Goal: Task Accomplishment & Management: Complete application form

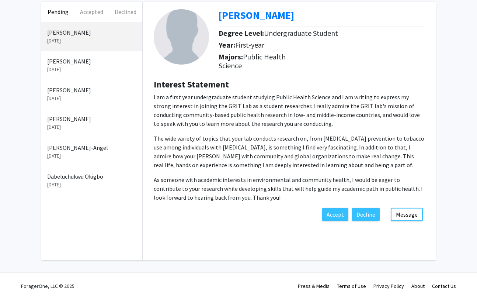
scroll to position [41, 0]
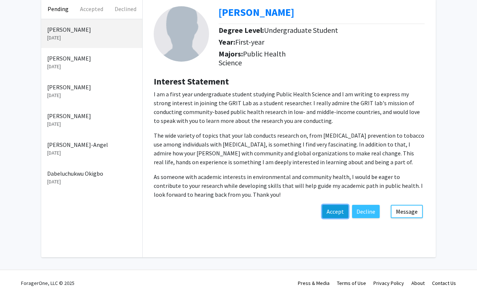
click at [339, 210] on button "Accept" at bounding box center [335, 211] width 26 height 13
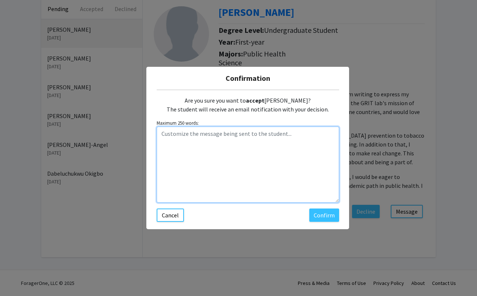
click at [269, 147] on textarea "Customize the message being sent to the student..." at bounding box center [248, 164] width 183 height 76
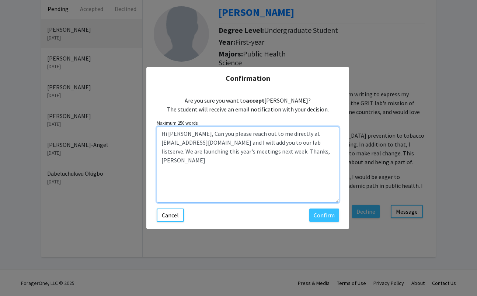
drag, startPoint x: 312, startPoint y: 152, endPoint x: 154, endPoint y: 135, distance: 159.5
click at [154, 134] on div "Confirmation Are you sure you want to accept [PERSON_NAME]? The student will re…" at bounding box center [247, 148] width 203 height 162
type textarea "Hi [PERSON_NAME], Can you please reach out to me directly at [EMAIL_ADDRESS][DO…"
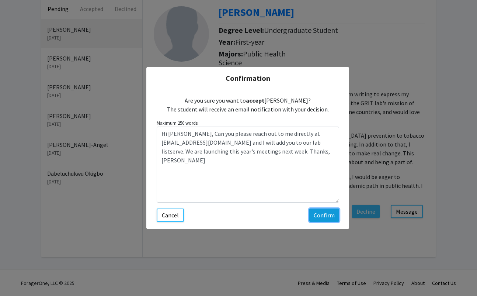
click at [322, 213] on button "Confirm" at bounding box center [324, 214] width 30 height 13
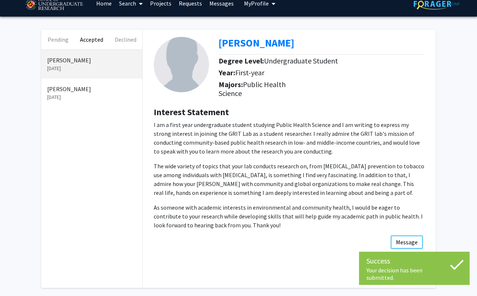
scroll to position [0, 0]
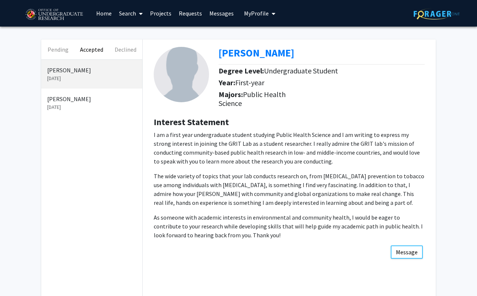
click at [246, 77] on div "Degree Level: Undergraduate Student" at bounding box center [278, 72] width 119 height 12
click at [250, 47] on b "[PERSON_NAME]" at bounding box center [257, 52] width 76 height 13
click at [56, 50] on button "Pending" at bounding box center [58, 49] width 34 height 20
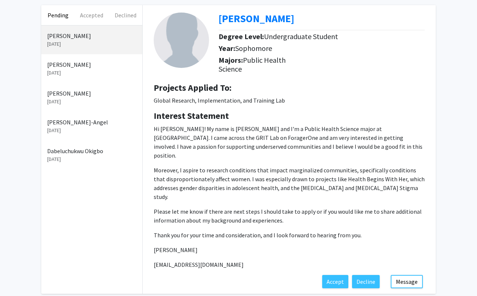
scroll to position [35, 0]
drag, startPoint x: 209, startPoint y: 247, endPoint x: 145, endPoint y: 246, distance: 64.9
click at [144, 247] on div "[PERSON_NAME] May Degree Level: Undergraduate Student Year: Sophomore Majors: P…" at bounding box center [289, 140] width 293 height 270
copy p "[EMAIL_ADDRESS][DOMAIN_NAME]"
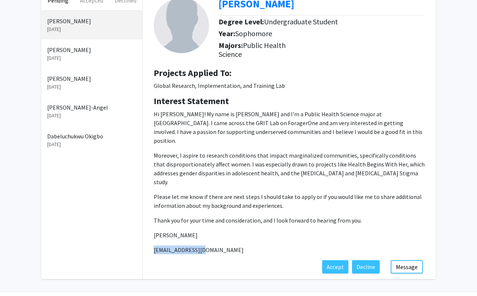
scroll to position [50, 0]
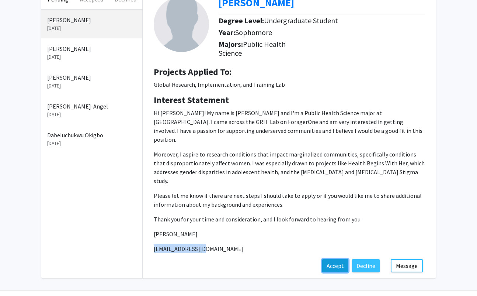
click at [337, 259] on button "Accept" at bounding box center [335, 265] width 26 height 13
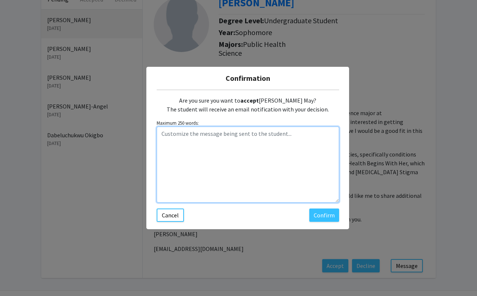
click at [225, 137] on textarea "Customize the message being sent to the student..." at bounding box center [248, 164] width 183 height 76
paste textarea "[EMAIL_ADDRESS][DOMAIN_NAME]"
type textarea "[EMAIL_ADDRESS][DOMAIN_NAME]"
drag, startPoint x: 223, startPoint y: 137, endPoint x: 129, endPoint y: 133, distance: 94.5
click at [129, 133] on div "Confirmation Are you sure you want to accept [PERSON_NAME] May? The student wil…" at bounding box center [238, 148] width 477 height 296
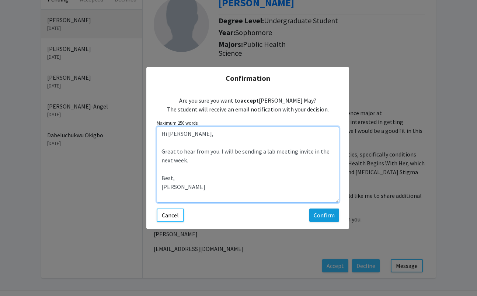
type textarea "Hi [PERSON_NAME], Great to hear from you. I will be sending a lab meeting invit…"
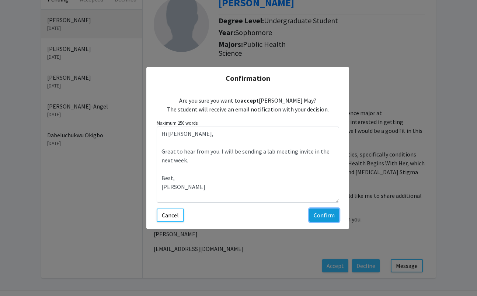
click at [319, 215] on button "Confirm" at bounding box center [324, 214] width 30 height 13
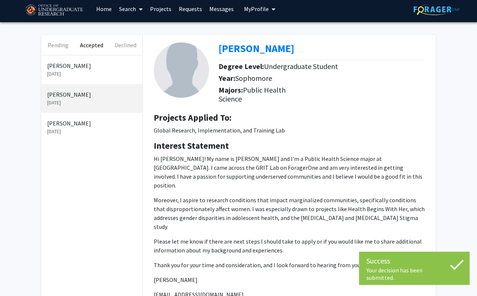
scroll to position [0, 0]
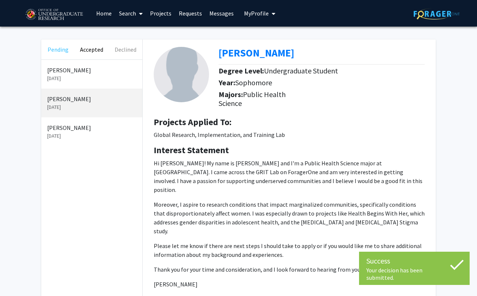
click at [59, 48] on button "Pending" at bounding box center [58, 49] width 34 height 20
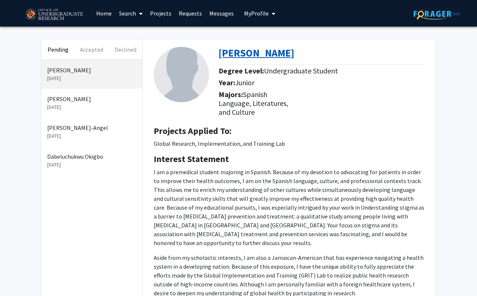
drag, startPoint x: 297, startPoint y: 56, endPoint x: 221, endPoint y: 51, distance: 76.5
click at [221, 51] on div "[PERSON_NAME]" at bounding box center [325, 54] width 212 height 15
copy b "[PERSON_NAME]"
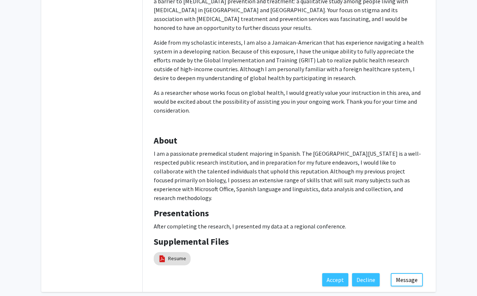
scroll to position [232, 0]
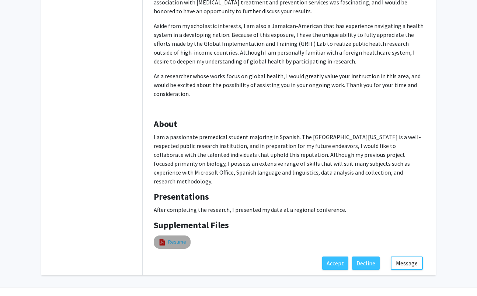
click at [178, 238] on link "Resume" at bounding box center [177, 242] width 18 height 8
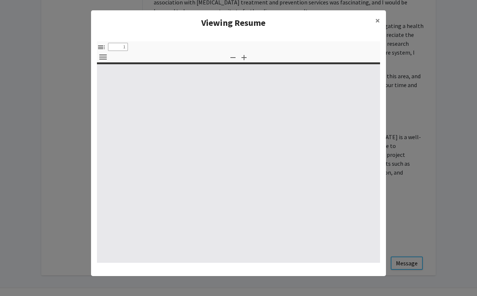
type input "0"
select select "custom"
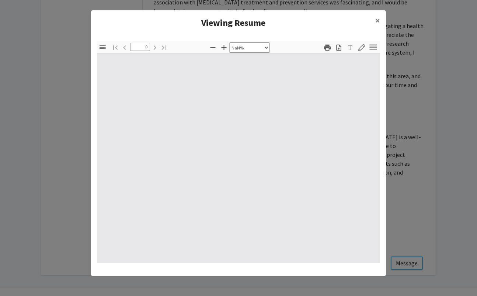
type input "1"
select select "auto"
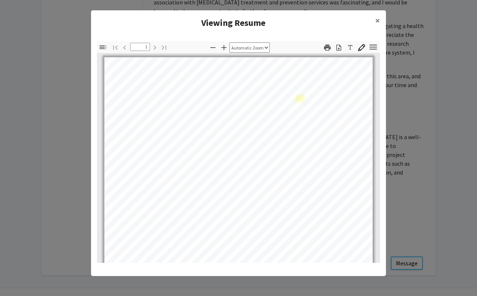
scroll to position [0, 0]
click at [395, 176] on modal-container "Viewing Resume × Thumbnails Document Outline Attachments Layers Current Outline…" at bounding box center [238, 148] width 477 height 296
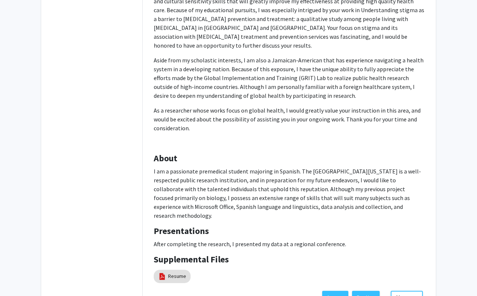
scroll to position [232, 0]
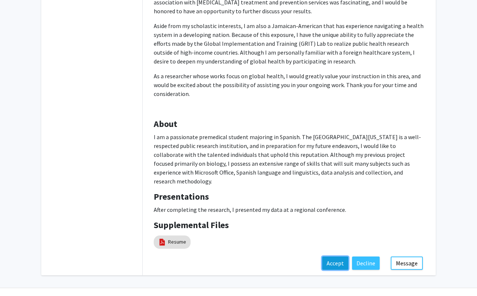
click at [328, 256] on button "Accept" at bounding box center [335, 262] width 26 height 13
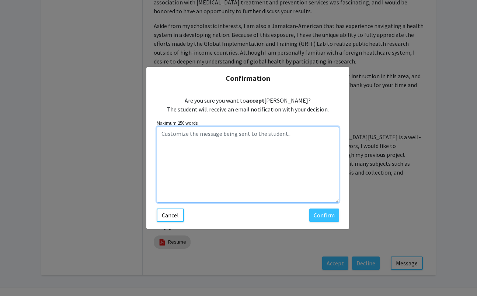
click at [257, 139] on textarea "Customize the message being sent to the student..." at bounding box center [248, 164] width 183 height 76
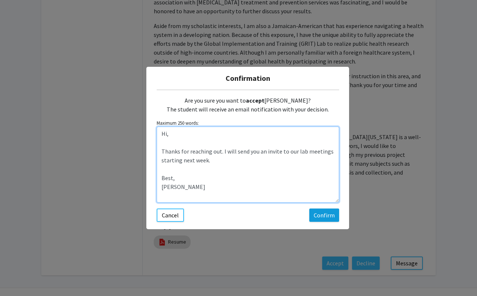
type textarea "Hi, Thanks for reaching out. I will send you an invite to our lab meetings star…"
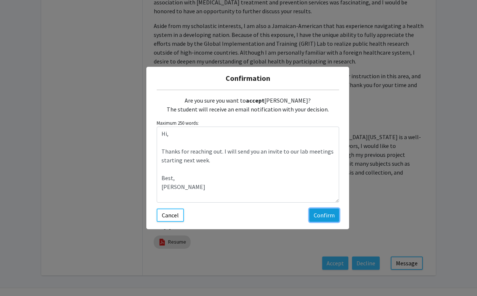
click at [328, 212] on button "Confirm" at bounding box center [324, 214] width 30 height 13
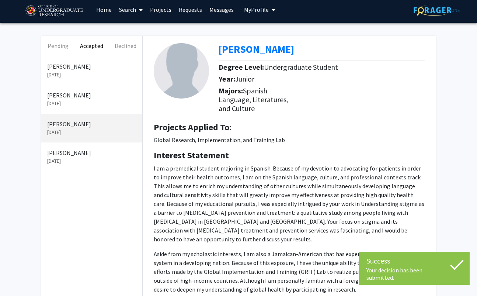
scroll to position [0, 0]
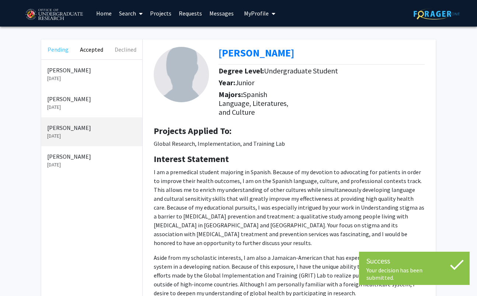
click at [55, 50] on button "Pending" at bounding box center [58, 49] width 34 height 20
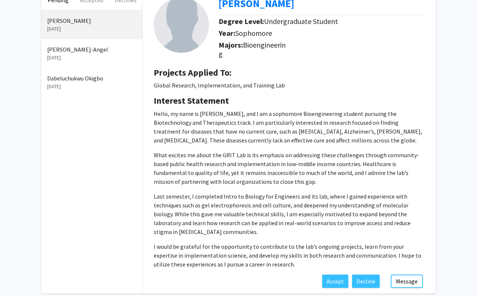
scroll to position [41, 0]
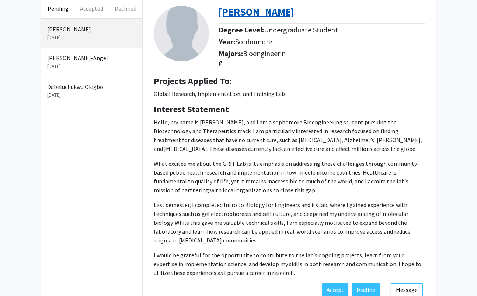
drag, startPoint x: 286, startPoint y: 13, endPoint x: 221, endPoint y: 14, distance: 65.7
click at [221, 14] on div "[PERSON_NAME]" at bounding box center [325, 13] width 212 height 15
copy b "[PERSON_NAME]"
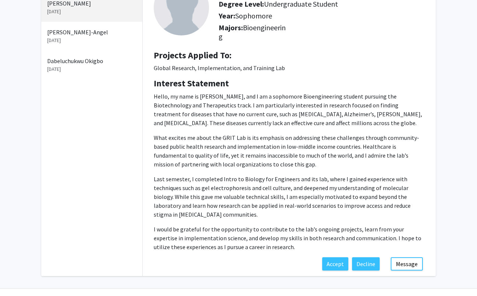
scroll to position [71, 0]
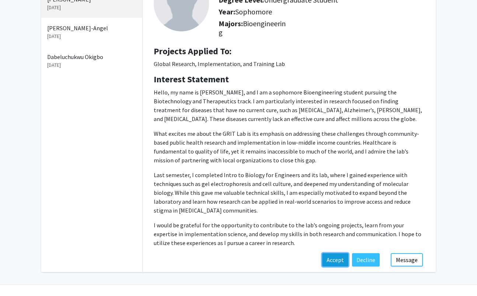
click at [338, 257] on button "Accept" at bounding box center [335, 259] width 26 height 13
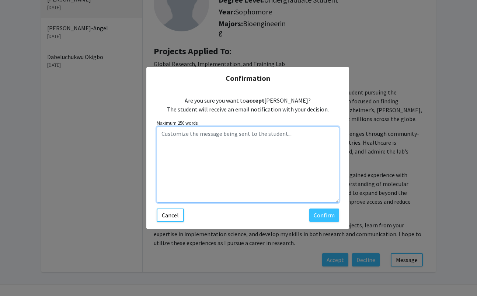
click at [281, 135] on textarea "Customize the message being sent to the student..." at bounding box center [248, 164] width 183 height 76
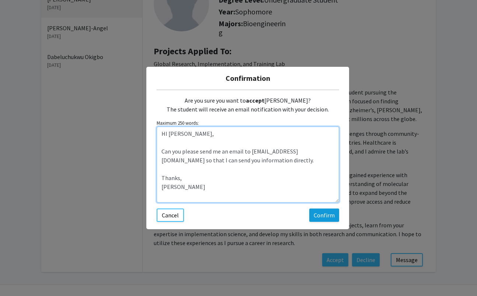
type textarea "HI [PERSON_NAME], Can you please send me an email to [EMAIL_ADDRESS][DOMAIN_NAM…"
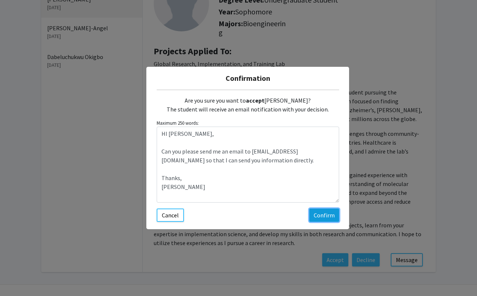
click at [325, 219] on button "Confirm" at bounding box center [324, 214] width 30 height 13
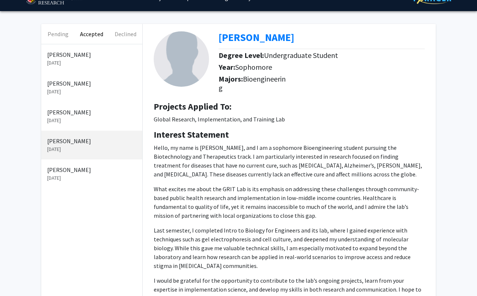
scroll to position [16, 0]
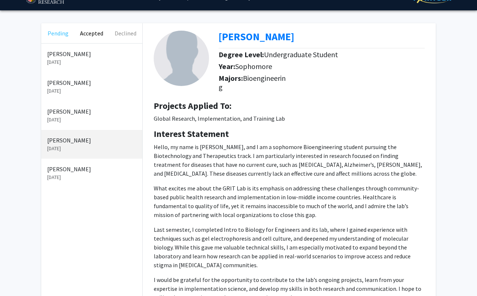
click at [62, 34] on button "Pending" at bounding box center [58, 33] width 34 height 20
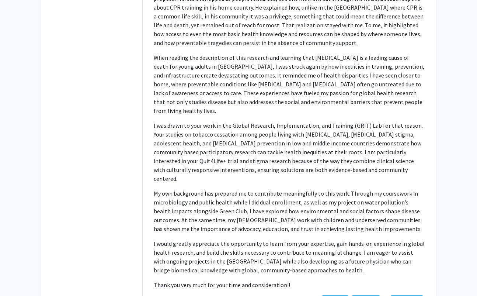
scroll to position [230, 0]
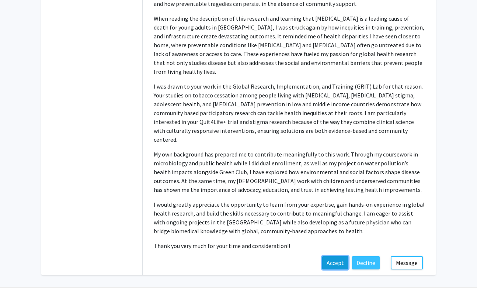
click at [335, 256] on button "Accept" at bounding box center [335, 262] width 26 height 13
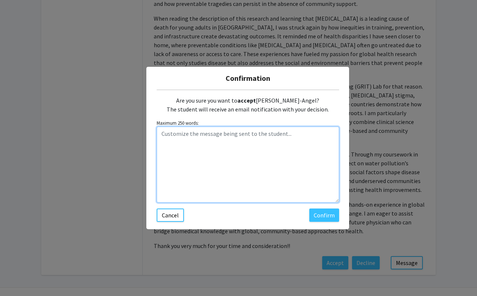
click at [280, 144] on textarea "Customize the message being sent to the student..." at bounding box center [248, 164] width 183 height 76
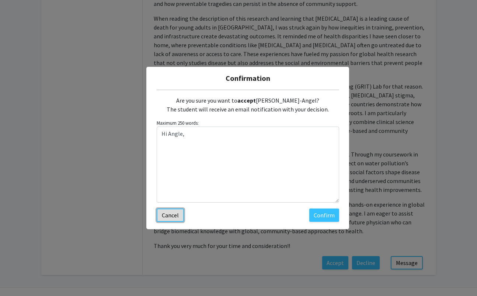
click at [166, 217] on button "Cancel" at bounding box center [170, 214] width 27 height 13
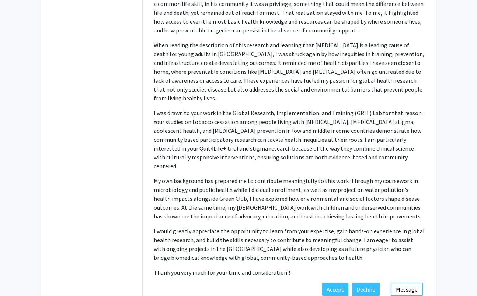
scroll to position [209, 0]
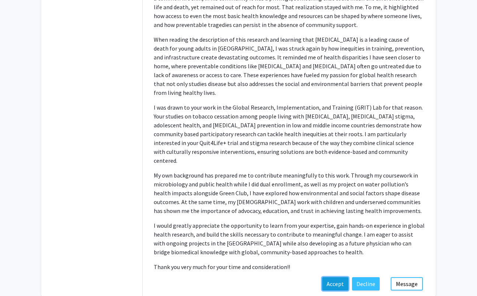
click at [340, 277] on button "Accept" at bounding box center [335, 283] width 26 height 13
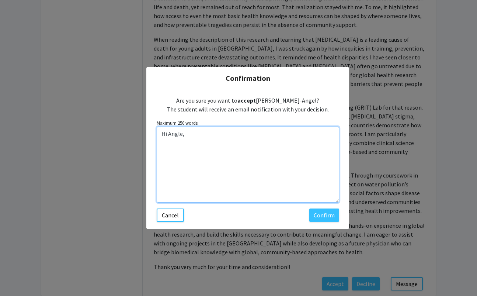
click at [181, 135] on textarea "Hi Angle," at bounding box center [248, 164] width 183 height 76
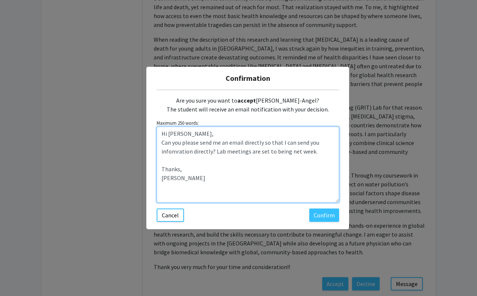
click at [173, 151] on textarea "Hi [PERSON_NAME], Can you please send me an email directly so that I can send y…" at bounding box center [248, 164] width 183 height 76
drag, startPoint x: 192, startPoint y: 187, endPoint x: 182, endPoint y: 170, distance: 19.0
click at [182, 170] on textarea "Hi [PERSON_NAME], Can you please send me an email directly so that I can send y…" at bounding box center [248, 164] width 183 height 76
click at [191, 132] on textarea "Hi [PERSON_NAME], Can you please send me an email directly so that I can send y…" at bounding box center [248, 164] width 183 height 76
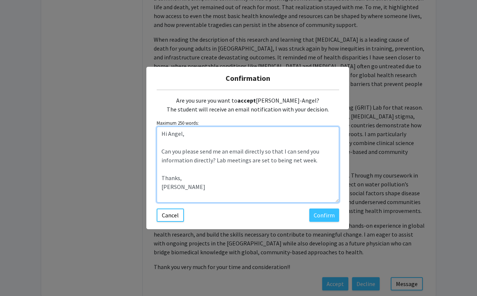
drag, startPoint x: 196, startPoint y: 190, endPoint x: 150, endPoint y: 146, distance: 63.4
click at [150, 146] on div "Confirmation Are you sure you want to accept [PERSON_NAME]-Angel? The student w…" at bounding box center [247, 148] width 203 height 162
type textarea "Hi Angel, Can you please send me an email directly so that I can send you infor…"
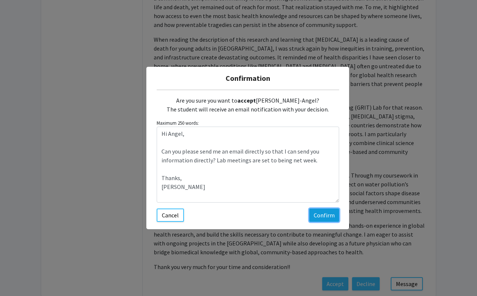
click at [332, 213] on button "Confirm" at bounding box center [324, 214] width 30 height 13
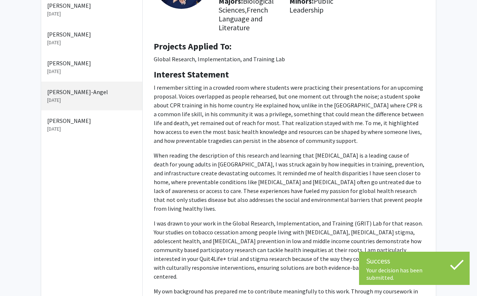
scroll to position [0, 0]
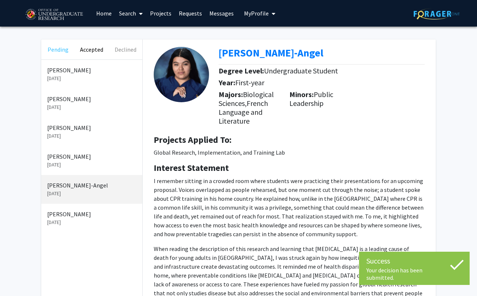
click at [63, 49] on button "Pending" at bounding box center [58, 49] width 34 height 20
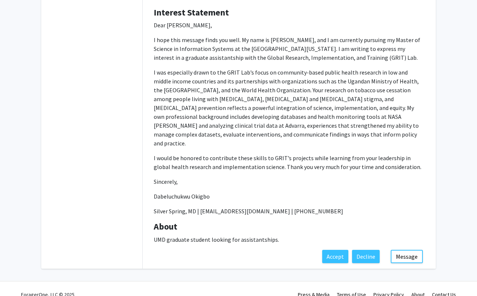
scroll to position [124, 0]
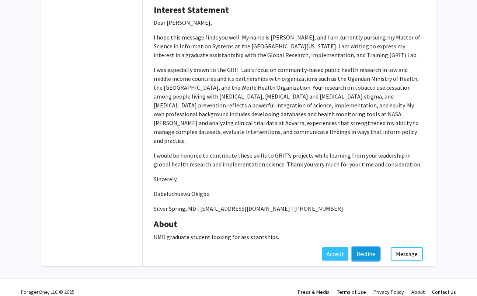
click at [367, 247] on button "Decline" at bounding box center [366, 253] width 28 height 13
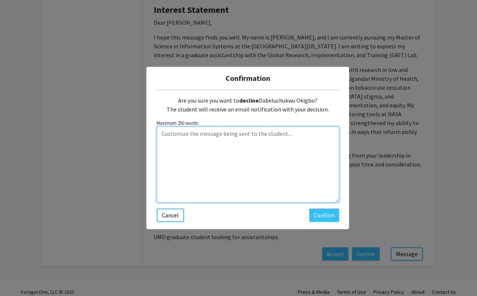
click at [234, 153] on textarea "Customize the message being sent to the student..." at bounding box center [248, 164] width 183 height 76
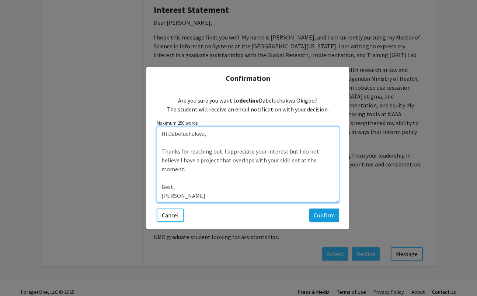
type textarea "Hi Dabeluchukwu, Thanks for reaching out. I appreciate your interest but I do n…"
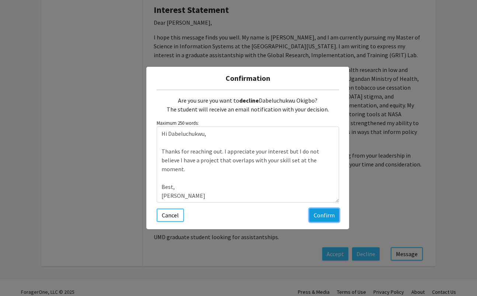
click at [325, 212] on button "Confirm" at bounding box center [324, 214] width 30 height 13
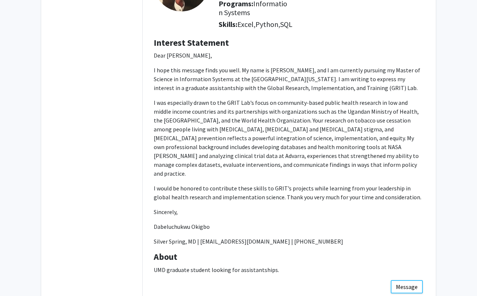
scroll to position [0, 0]
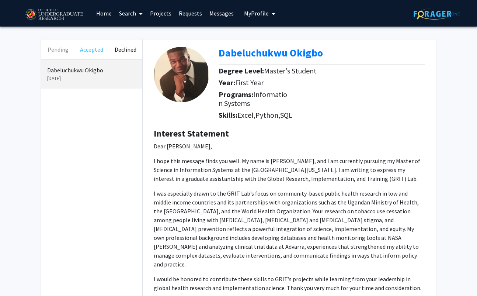
click at [88, 47] on button "Accepted" at bounding box center [92, 49] width 34 height 20
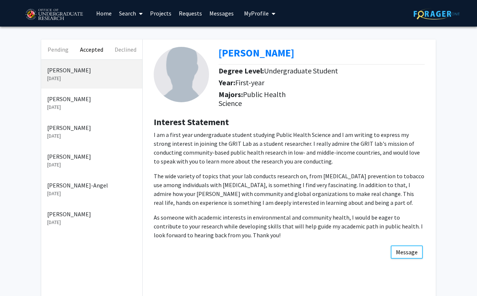
click at [92, 74] on p "[DATE]" at bounding box center [91, 78] width 89 height 8
